Goal: Information Seeking & Learning: Learn about a topic

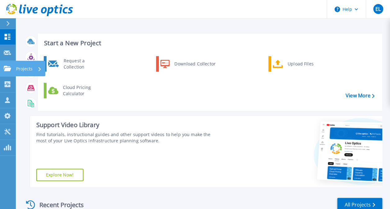
click at [11, 70] on div "Projects" at bounding box center [18, 69] width 29 height 6
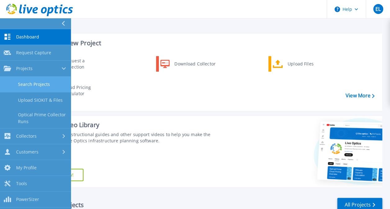
click at [46, 82] on link "Search Projects" at bounding box center [35, 85] width 71 height 16
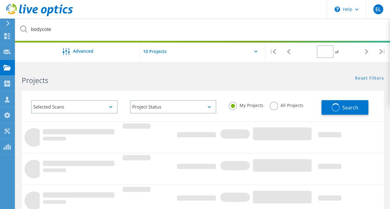
type input "1"
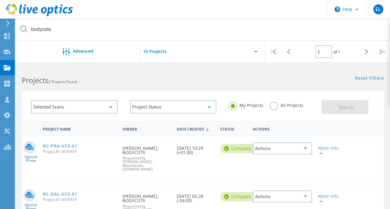
click at [287, 107] on label "All Projects" at bounding box center [287, 105] width 34 height 6
click at [0, 0] on input "All Projects" at bounding box center [0, 0] width 0 height 0
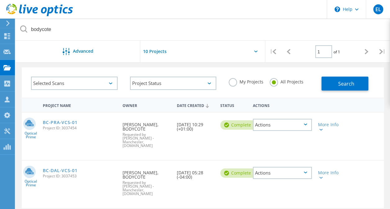
scroll to position [31, 0]
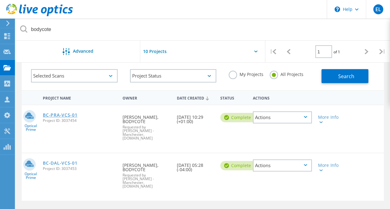
click at [69, 115] on link "BC-PRA-VCS-01" at bounding box center [60, 115] width 34 height 4
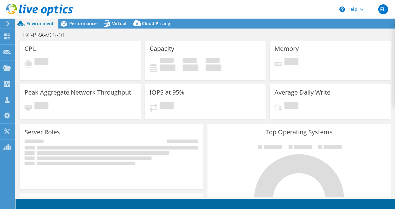
select select "USD"
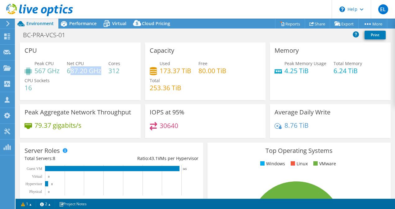
drag, startPoint x: 69, startPoint y: 68, endPoint x: 101, endPoint y: 70, distance: 31.8
click at [101, 70] on h4 "687.20 GHz" at bounding box center [84, 70] width 34 height 7
click at [100, 71] on h4 "687.20 GHz" at bounding box center [84, 70] width 34 height 7
click at [96, 74] on h4 "687.20 GHz" at bounding box center [84, 70] width 34 height 7
drag, startPoint x: 38, startPoint y: 71, endPoint x: 59, endPoint y: 72, distance: 21.7
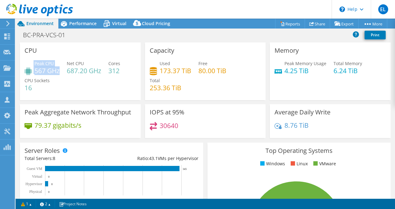
click at [59, 72] on div "Peak CPU 567 GHz" at bounding box center [42, 67] width 35 height 14
click at [59, 72] on h4 "567 GHz" at bounding box center [46, 70] width 25 height 7
click at [87, 21] on span "Performance" at bounding box center [82, 23] width 27 height 6
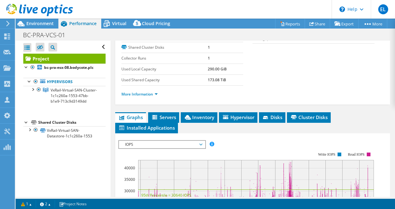
scroll to position [155, 0]
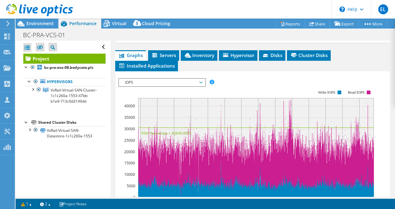
drag, startPoint x: 170, startPoint y: 94, endPoint x: 169, endPoint y: 97, distance: 3.2
click at [170, 96] on div "IOPS Disk Throughput IO Size Latency Queue Depth CPU Percentage Memory Page Fau…" at bounding box center [252, 182] width 269 height 215
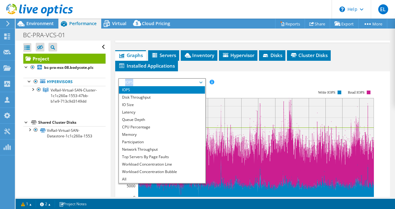
drag, startPoint x: 169, startPoint y: 97, endPoint x: 169, endPoint y: 101, distance: 3.8
click at [169, 86] on span "IOPS" at bounding box center [162, 82] width 80 height 7
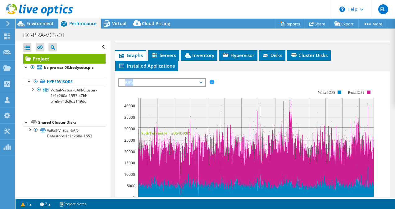
click at [159, 86] on span "IOPS" at bounding box center [162, 82] width 80 height 7
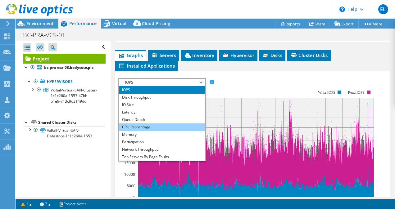
click at [140, 131] on li "CPU Percentage" at bounding box center [162, 127] width 86 height 7
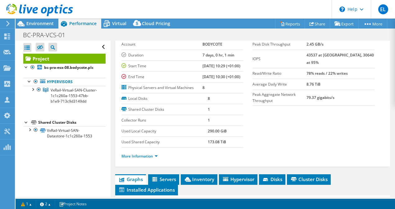
scroll to position [0, 0]
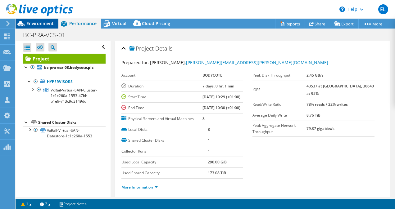
click at [37, 23] on span "Environment" at bounding box center [39, 23] width 27 height 6
